Goal: Check status: Check status

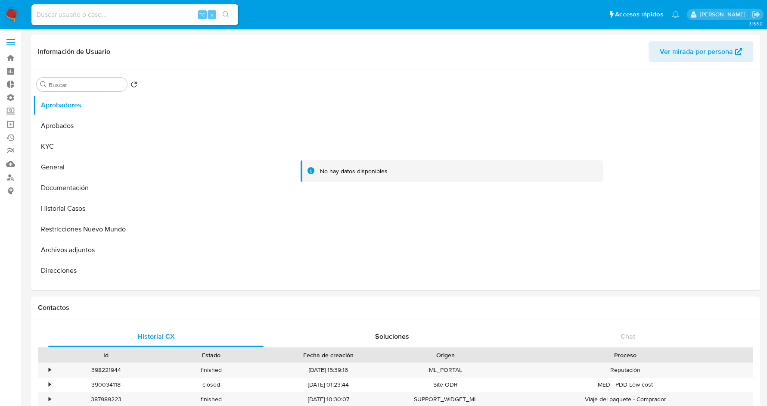
select select "10"
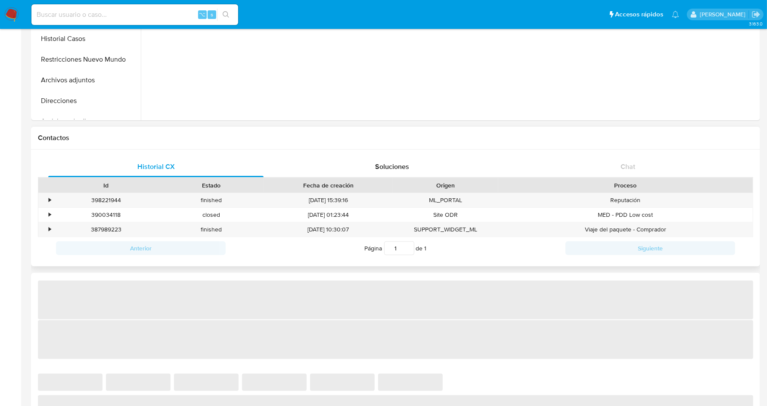
select select "10"
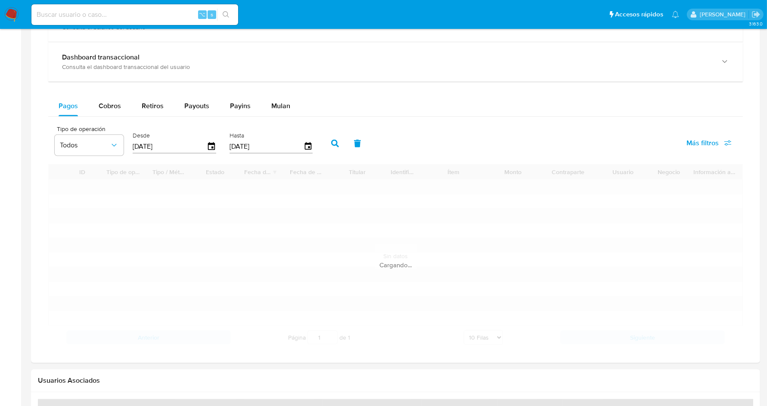
scroll to position [487, 0]
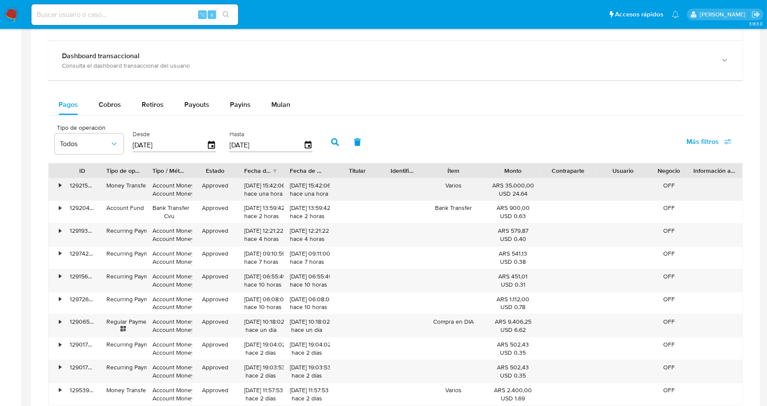
click at [62, 180] on div "•" at bounding box center [56, 189] width 15 height 22
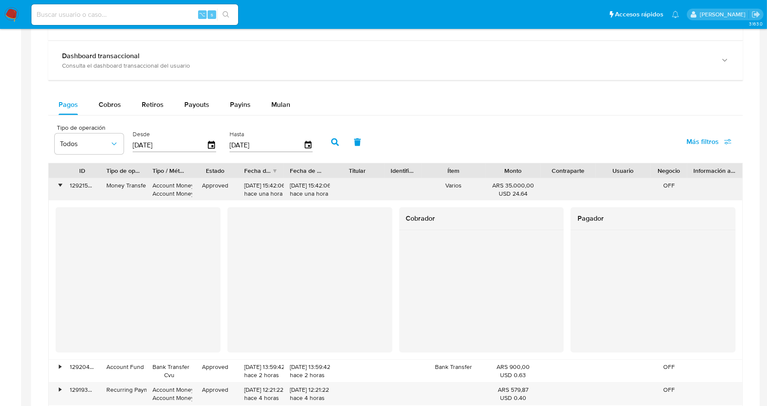
click at [59, 183] on div "•" at bounding box center [60, 185] width 2 height 8
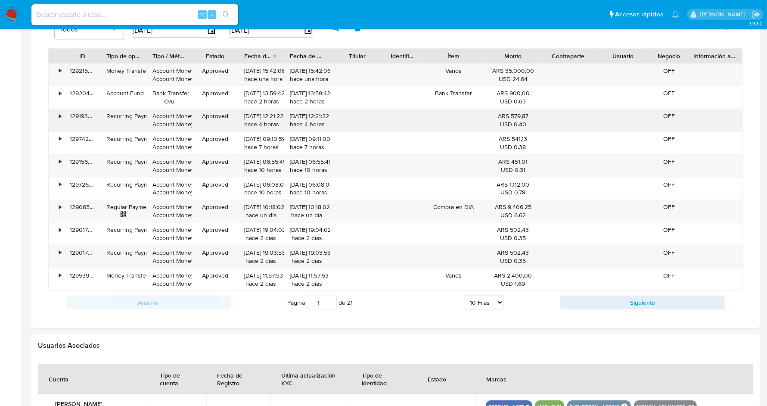
scroll to position [602, 0]
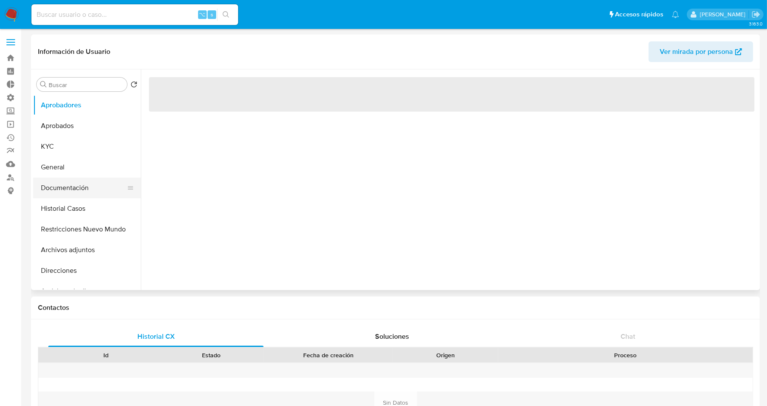
click at [67, 186] on button "Documentación" at bounding box center [83, 187] width 101 height 21
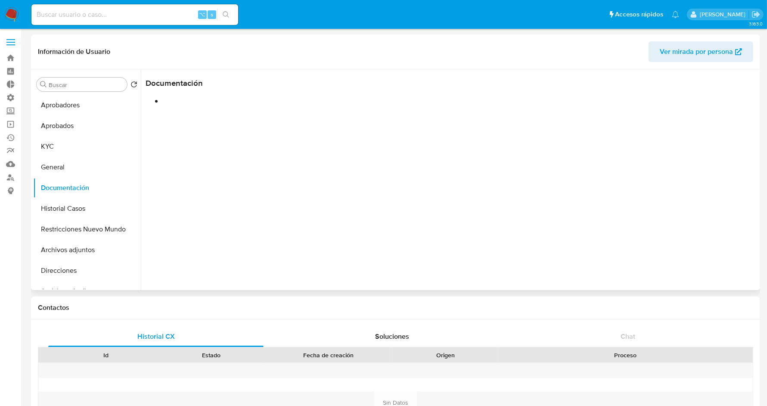
select select "10"
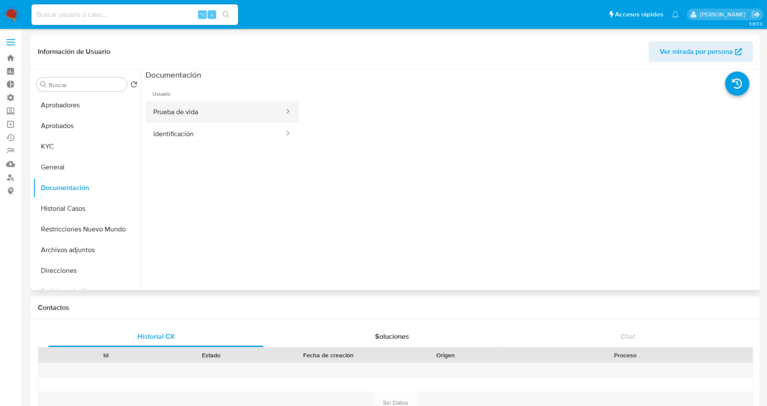
click at [194, 103] on button "Prueba de vida" at bounding box center [216, 112] width 140 height 22
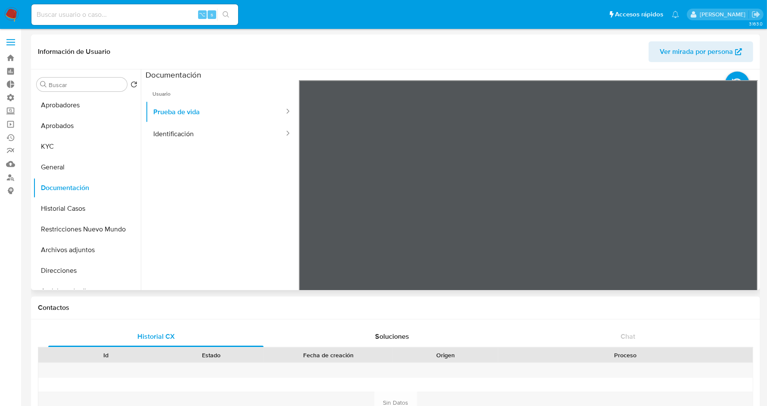
scroll to position [26, 0]
click at [180, 131] on button "Identificación" at bounding box center [216, 134] width 140 height 22
click at [59, 147] on button "KYC" at bounding box center [83, 146] width 101 height 21
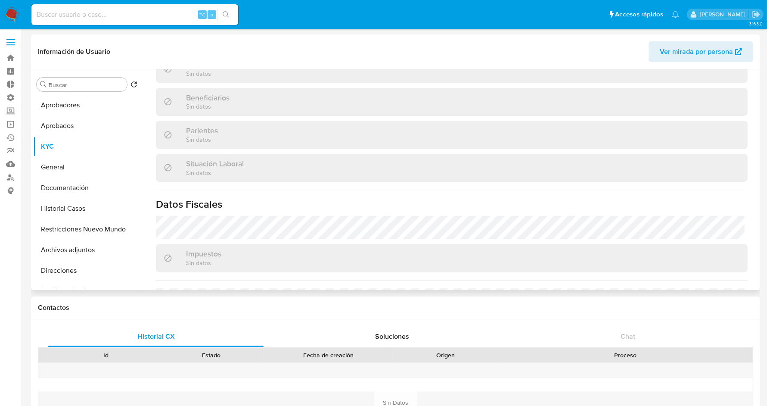
scroll to position [453, 0]
